Goal: Information Seeking & Learning: Learn about a topic

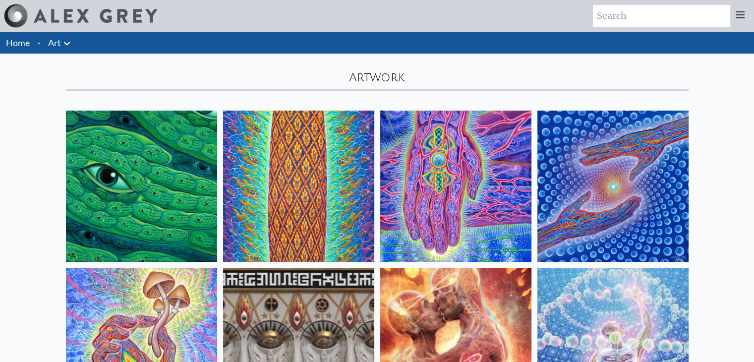
click at [571, 169] on img at bounding box center [612, 186] width 151 height 151
